Goal: Answer question/provide support

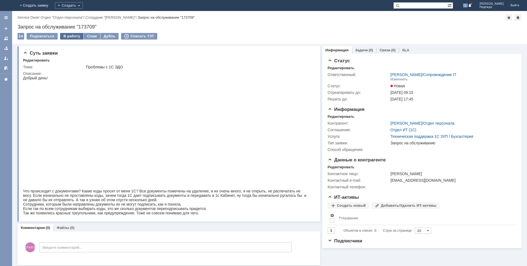
click at [68, 34] on div "В работу" at bounding box center [71, 36] width 23 height 7
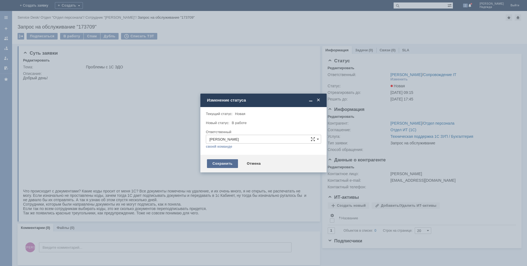
click at [226, 163] on div "Сохранить" at bounding box center [222, 163] width 31 height 9
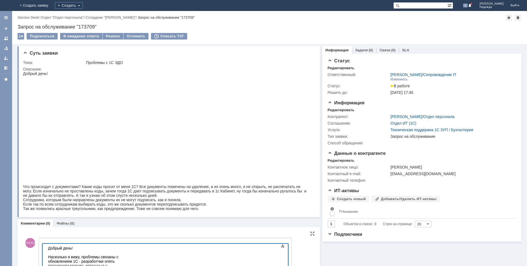
click at [126, 260] on div "Насколько я вижу, проблемы связаны с обновлением 1С - разработчки опять перекро…" at bounding box center [87, 266] width 78 height 22
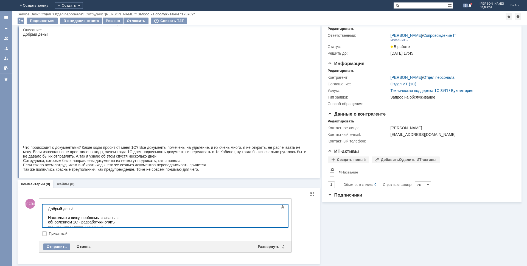
scroll to position [20, 0]
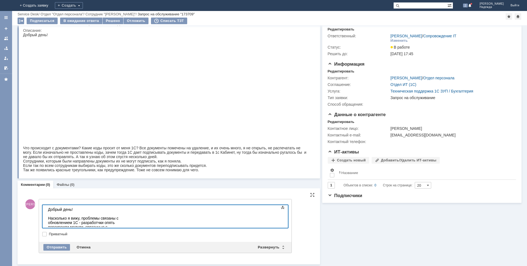
click at [126, 222] on div "Насколько я вижу, проблемы связаны с обновлением 1С - разработчки опять перекро…" at bounding box center [87, 229] width 78 height 26
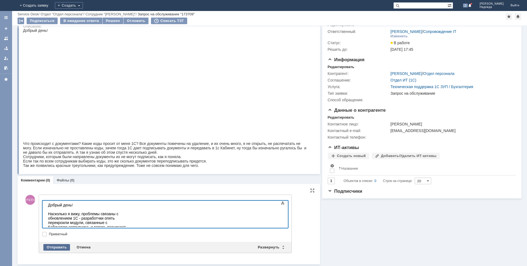
click at [58, 246] on div "Отправить" at bounding box center [56, 247] width 27 height 7
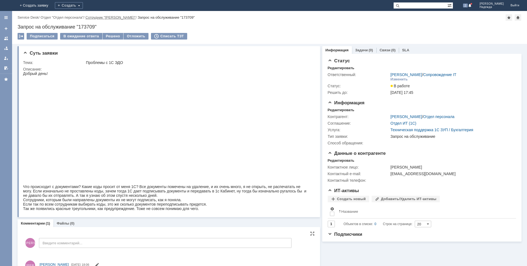
scroll to position [0, 0]
drag, startPoint x: 99, startPoint y: 26, endPoint x: 66, endPoint y: 27, distance: 33.0
click at [66, 27] on div "Запрос на обслуживание "173709"" at bounding box center [270, 26] width 504 height 5
click at [102, 24] on div "Запрос на обслуживание "173709"" at bounding box center [270, 26] width 504 height 5
drag, startPoint x: 99, startPoint y: 26, endPoint x: 16, endPoint y: 28, distance: 83.0
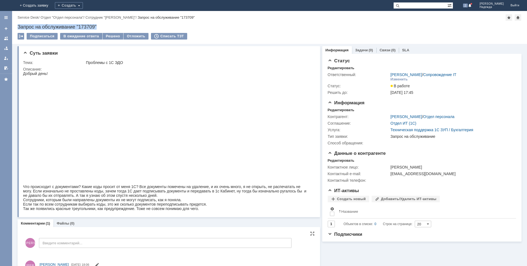
click at [16, 28] on div "Назад | Service Desk / Отдел "Отдел персонала" / Сотрудник "[PERSON_NAME]" / За…" at bounding box center [269, 27] width 515 height 33
copy div "Запрос на обслуживание "173709""
click at [53, 72] on div "Добрый день!" at bounding box center [166, 127] width 287 height 113
drag, startPoint x: 51, startPoint y: 73, endPoint x: 23, endPoint y: 74, distance: 28.6
click at [23, 74] on html "Добрый день! Что происходит с документами? Какие коды просит от меня 1С? Все до…" at bounding box center [166, 141] width 287 height 140
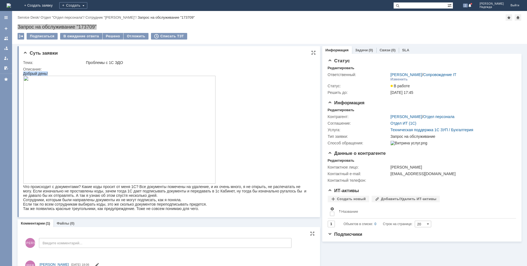
copy div "Добрый день!"
click at [190, 134] on img at bounding box center [119, 130] width 193 height 108
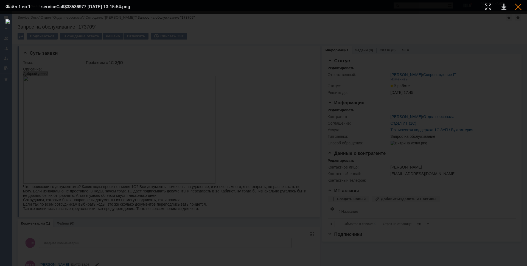
click at [517, 9] on div at bounding box center [518, 7] width 7 height 7
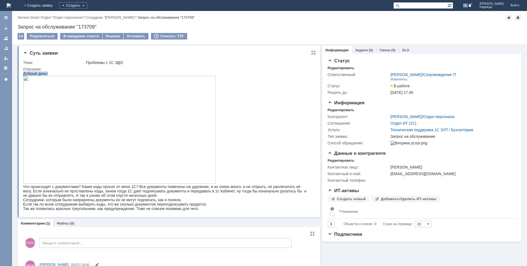
click at [98, 132] on img at bounding box center [119, 130] width 193 height 108
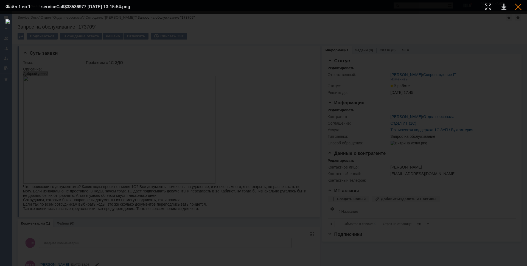
click at [522, 8] on table "Файл 1 из 1 serviceCall$38536977 [DATE] 13:15:54.png" at bounding box center [263, 7] width 527 height 14
drag, startPoint x: 519, startPoint y: 7, endPoint x: 515, endPoint y: 9, distance: 4.3
click at [519, 7] on div at bounding box center [518, 7] width 7 height 7
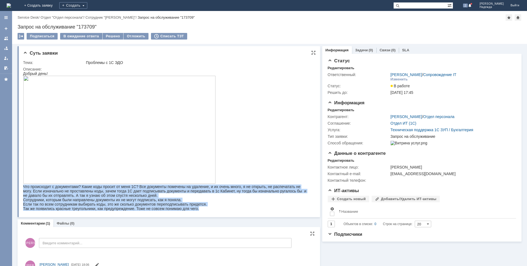
drag, startPoint x: 201, startPoint y: 210, endPoint x: 23, endPoint y: 188, distance: 178.8
click at [23, 188] on body "Добрый день! Что происходит с документами? Какие коды просит от меня 1С? Все до…" at bounding box center [166, 141] width 287 height 140
copy body "Lor ipsumdolor s ametconsect? Adipi elit seddoe te inci 5U? Lab etdolorem aliqu…"
click at [239, 202] on div "Сотрудники, которым были направлены документы их не могут подписать, как я поня…" at bounding box center [166, 204] width 287 height 13
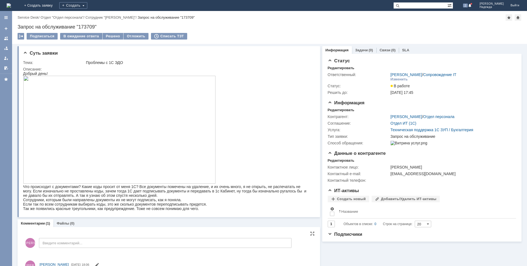
click at [248, 255] on div "[PERSON_NAME] комментарий..." at bounding box center [157, 244] width 269 height 26
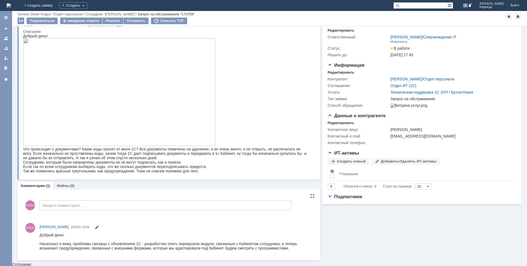
scroll to position [16, 0]
